Goal: Check status: Check status

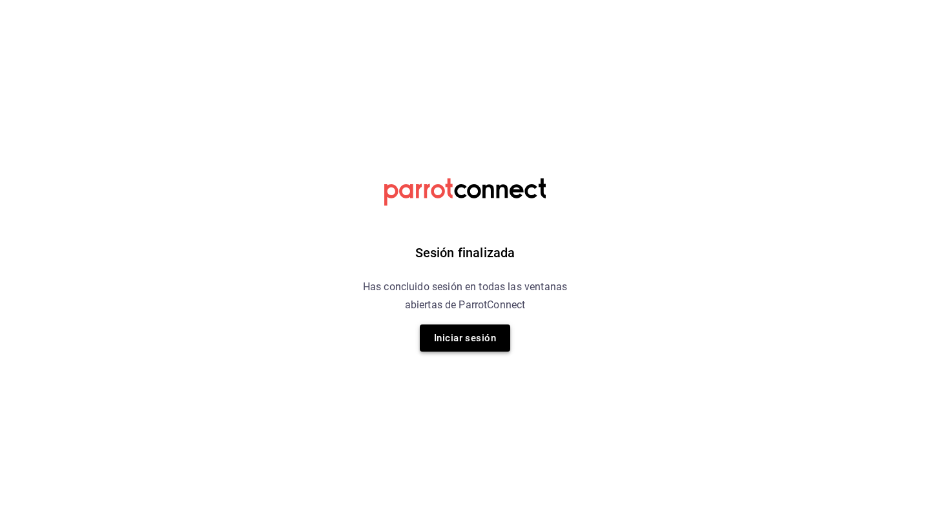
click at [459, 338] on button "Iniciar sesión" at bounding box center [465, 337] width 90 height 27
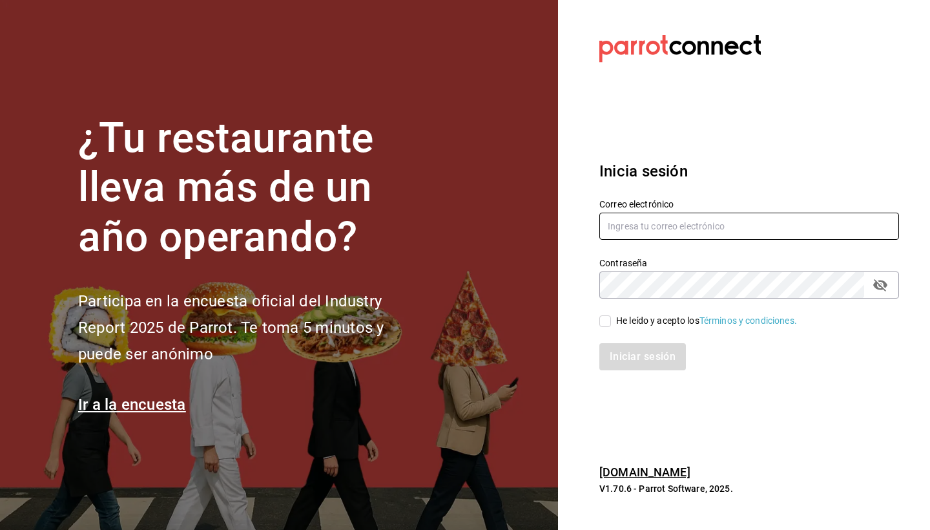
type input "[EMAIL_ADDRESS][DOMAIN_NAME]"
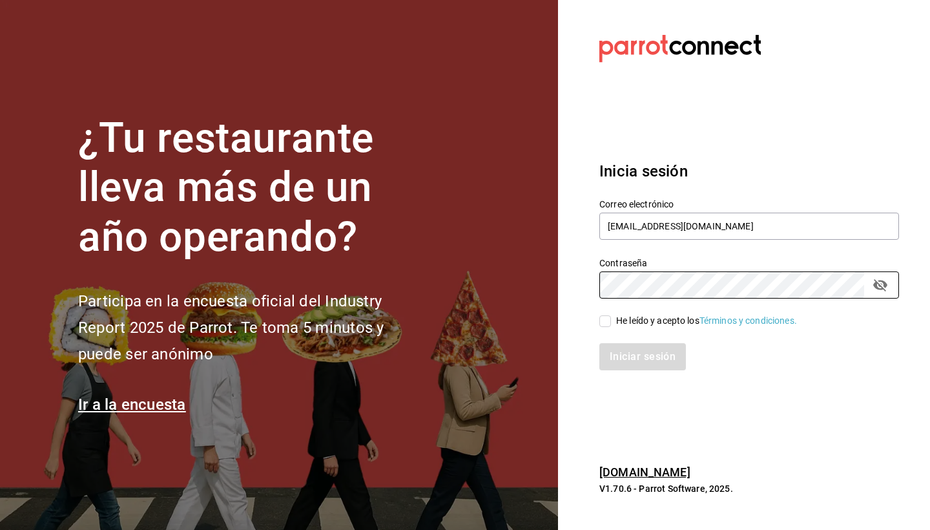
click at [605, 323] on input "He leído y acepto los Términos y condiciones." at bounding box center [605, 321] width 12 height 12
checkbox input "true"
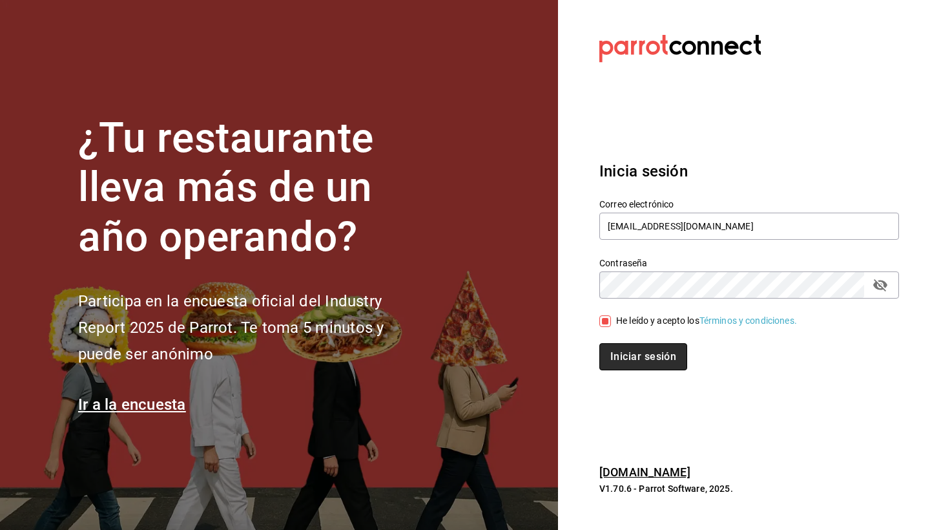
click at [623, 361] on button "Iniciar sesión" at bounding box center [643, 356] width 88 height 27
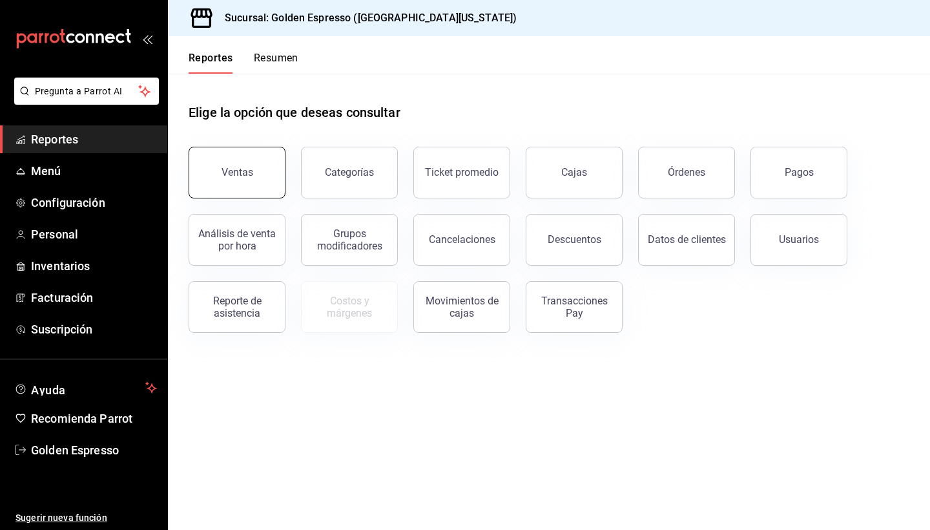
click at [229, 156] on button "Ventas" at bounding box center [237, 173] width 97 height 52
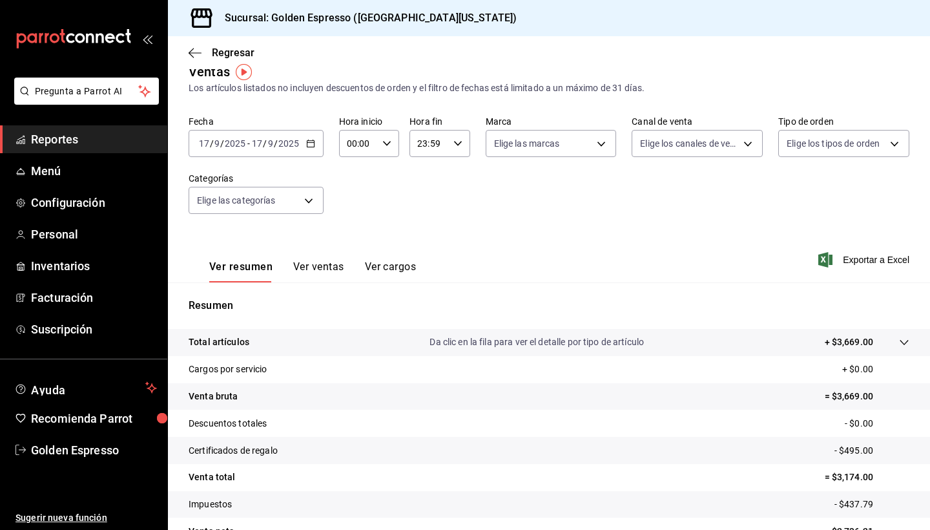
scroll to position [9, 0]
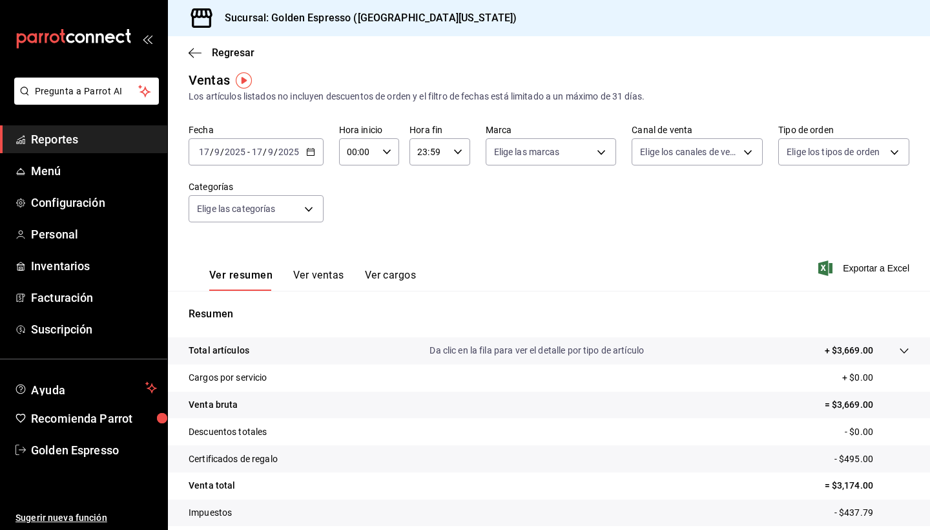
click at [327, 277] on button "Ver ventas" at bounding box center [318, 280] width 51 height 22
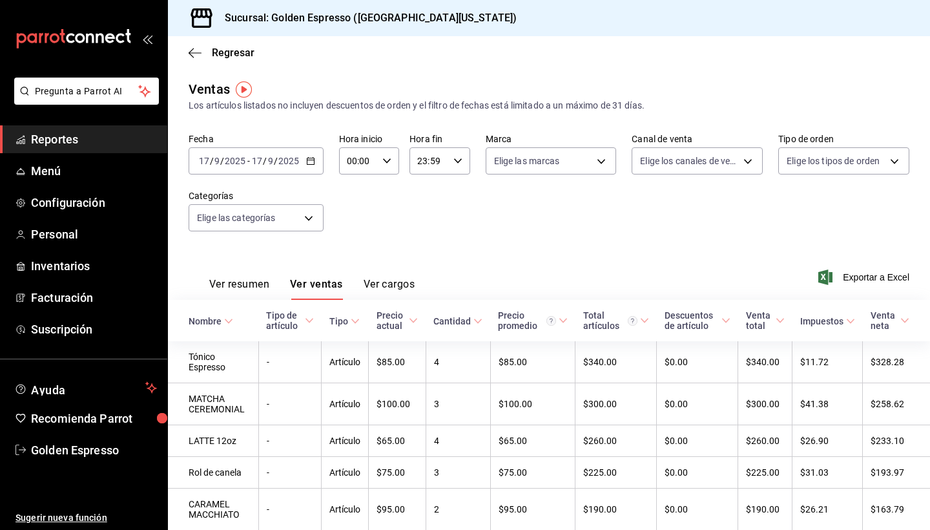
click at [240, 292] on button "Ver resumen" at bounding box center [239, 289] width 60 height 22
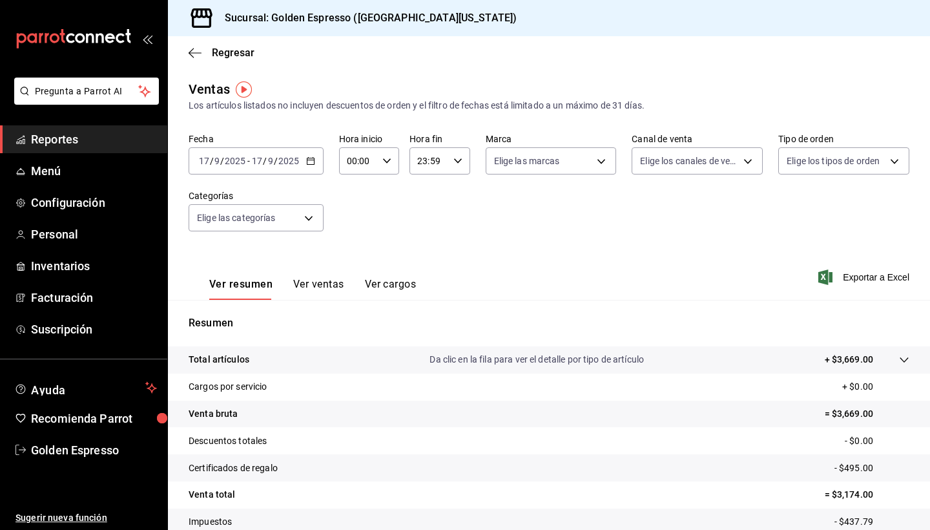
click at [397, 158] on div "00:00 Hora inicio" at bounding box center [369, 160] width 60 height 27
click at [354, 223] on span "15" at bounding box center [353, 218] width 10 height 10
click at [383, 234] on span "30" at bounding box center [384, 228] width 10 height 10
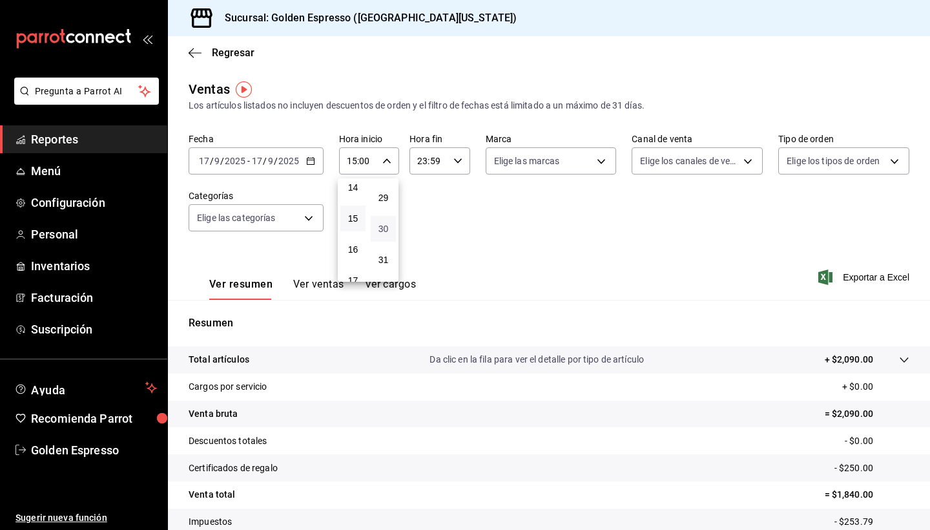
type input "15:30"
click at [497, 234] on div at bounding box center [465, 265] width 930 height 530
